Goal: Navigation & Orientation: Find specific page/section

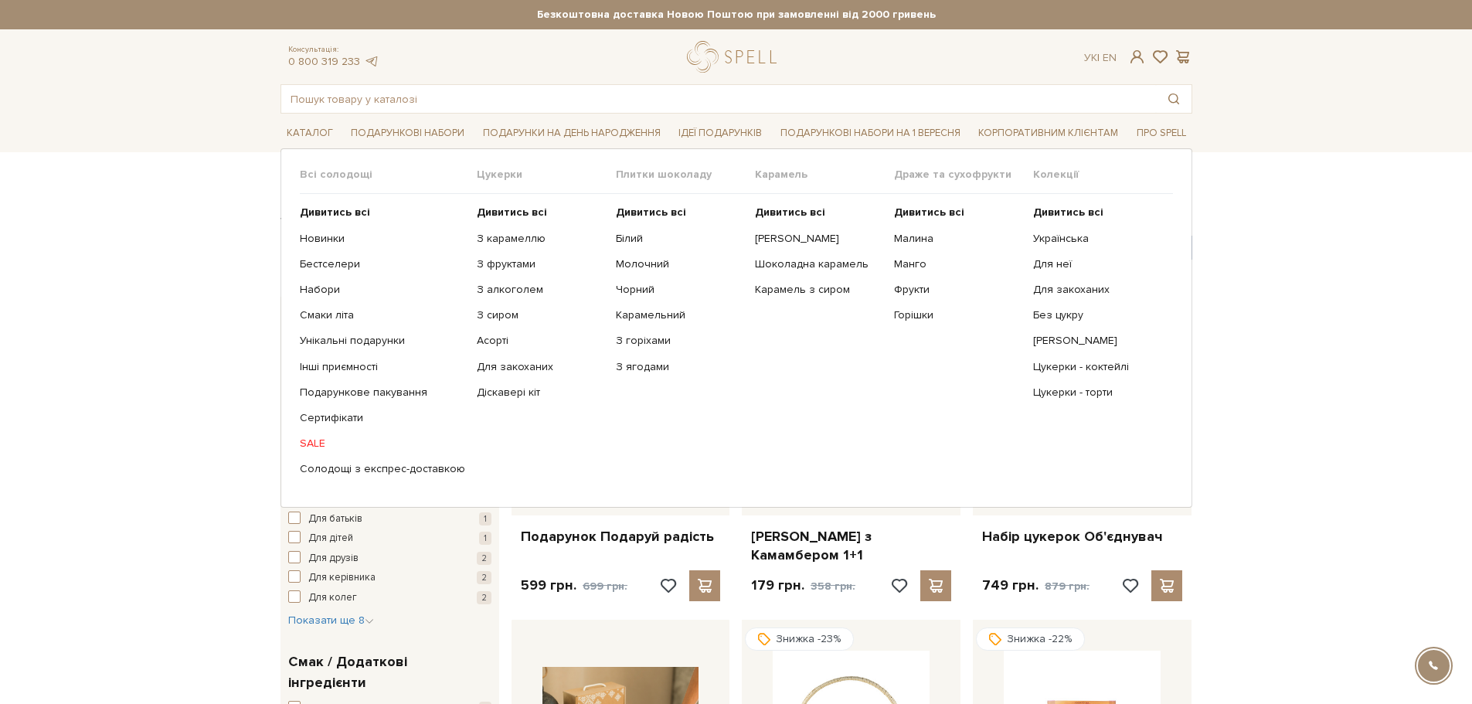
click at [317, 440] on link "SALE" at bounding box center [382, 443] width 165 height 14
click at [314, 442] on link "SALE" at bounding box center [382, 443] width 165 height 14
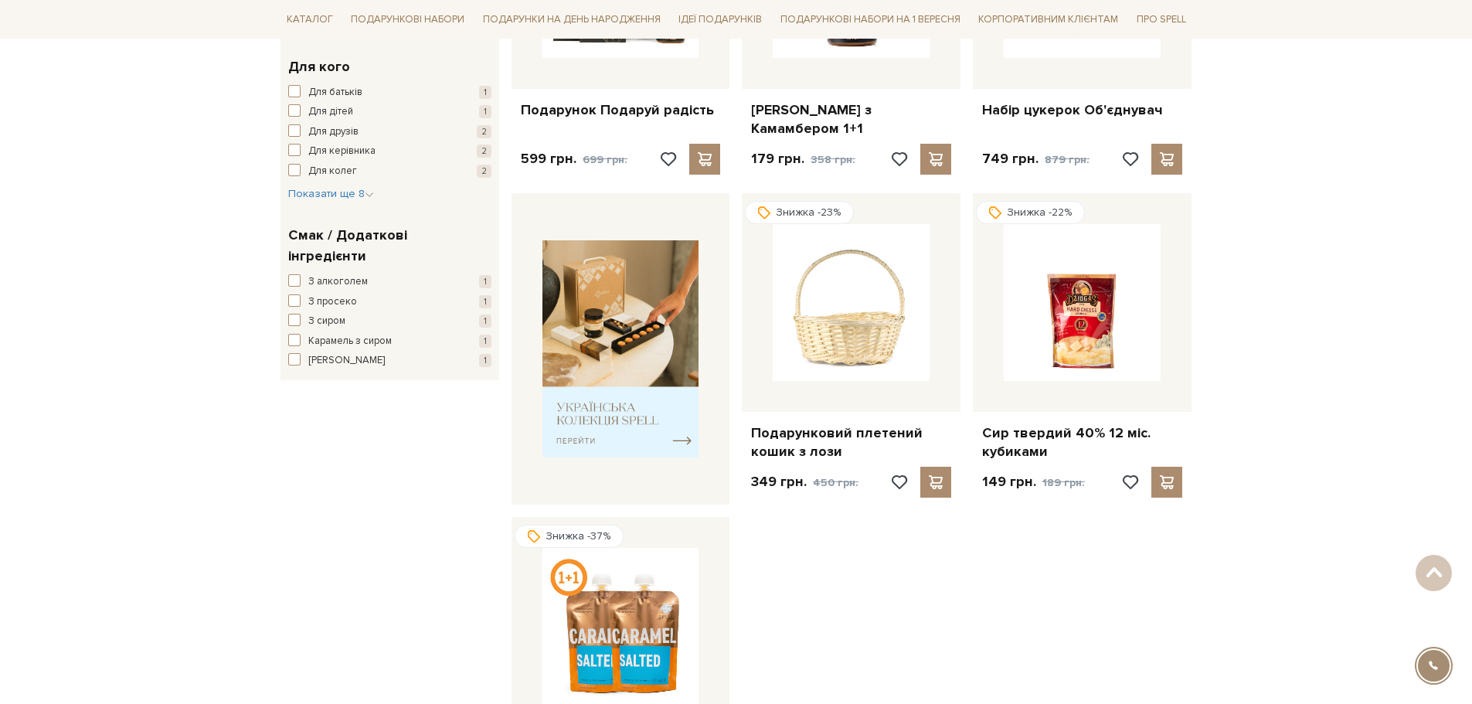
scroll to position [464, 0]
